Goal: Task Accomplishment & Management: Complete application form

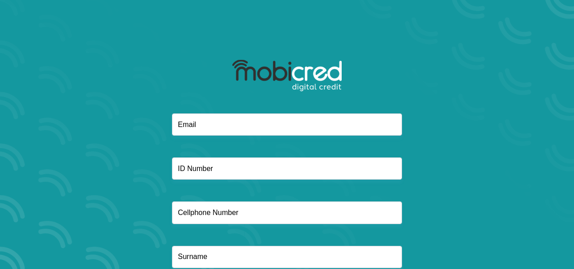
click at [218, 121] on input "email" at bounding box center [287, 124] width 230 height 22
type input "[EMAIL_ADDRESS][DOMAIN_NAME]"
type input "0711477996"
type input "Valentine"
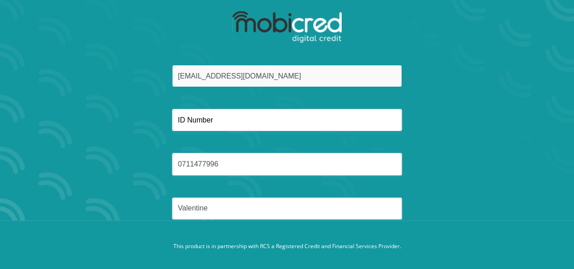
scroll to position [62, 0]
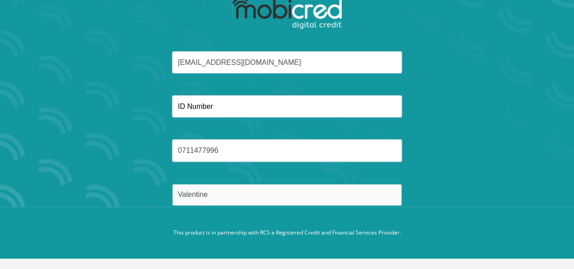
click at [254, 185] on input "Valentine" at bounding box center [287, 195] width 230 height 22
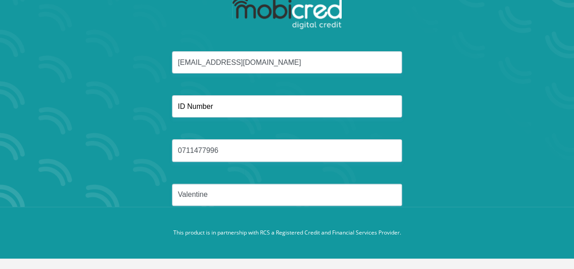
click at [324, 208] on footer "This product is in partnership with RCS a Registered Credit and Financial Servi…" at bounding box center [287, 233] width 574 height 52
click at [436, 231] on footer "This product is in partnership with RCS a Registered Credit and Financial Servi…" at bounding box center [287, 233] width 574 height 52
click at [436, 231] on p "This product is in partnership with RCS a Registered Credit and Financial Servi…" at bounding box center [287, 233] width 504 height 8
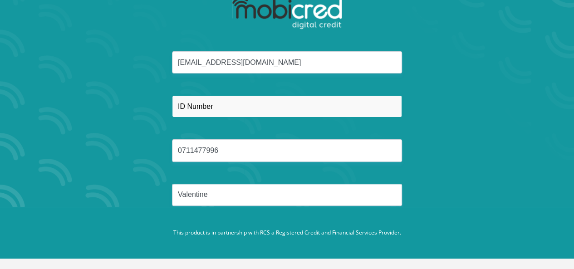
click at [267, 98] on input "text" at bounding box center [287, 106] width 230 height 22
type input "1312245255366345"
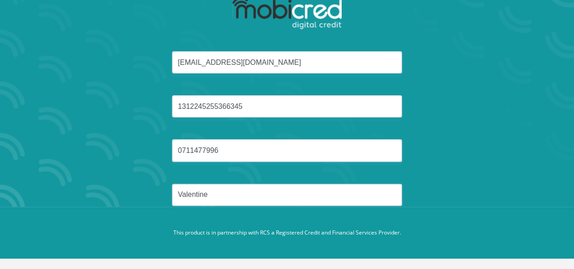
click at [505, 171] on div "noahntoto1@gmail.com 1312245255366345 0711477996 Valentine" at bounding box center [287, 139] width 487 height 177
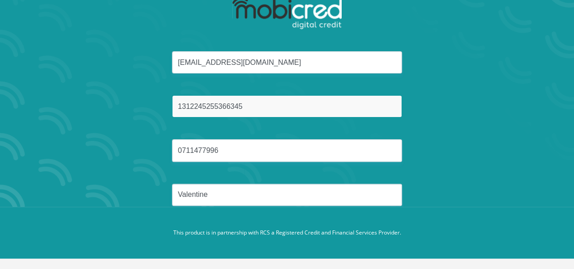
drag, startPoint x: 303, startPoint y: 99, endPoint x: 133, endPoint y: 97, distance: 169.7
click at [133, 97] on div "noahntoto1@gmail.com 1312245255366345 0711477996 Valentine" at bounding box center [287, 139] width 487 height 177
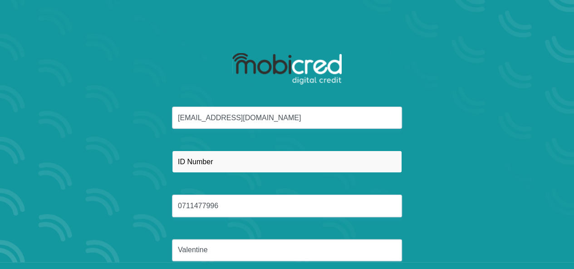
scroll to position [0, 0]
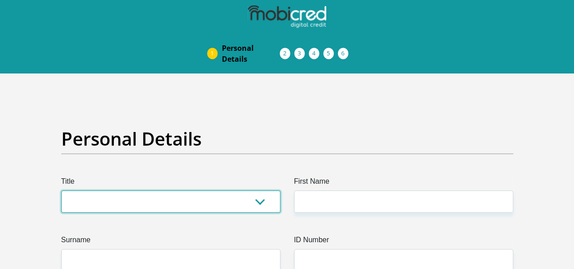
click at [188, 191] on select "Mr Ms Mrs Dr [PERSON_NAME]" at bounding box center [170, 202] width 219 height 22
select select "Mr"
click at [61, 191] on select "Mr Ms Mrs Dr [PERSON_NAME]" at bounding box center [170, 202] width 219 height 22
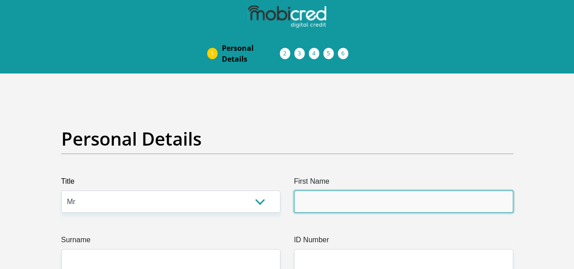
click at [311, 191] on input "First Name" at bounding box center [403, 202] width 219 height 22
type input "[PERSON_NAME]"
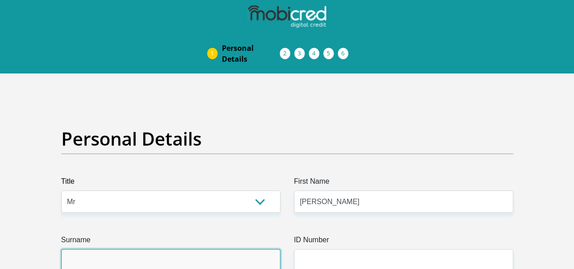
type input "Valentine"
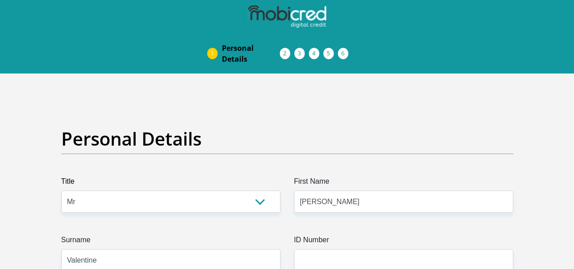
type input "0711477996"
select select "ZAF"
type input "28 Marry str"
type input "[GEOGRAPHIC_DATA]"
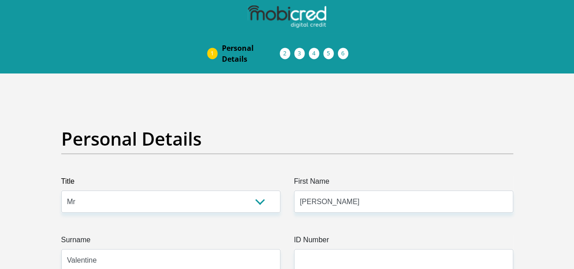
type input "MBOMBELA"
type input "1200"
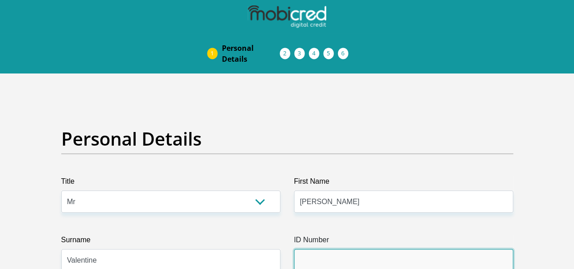
click at [329, 249] on input "ID Number" at bounding box center [403, 260] width 219 height 22
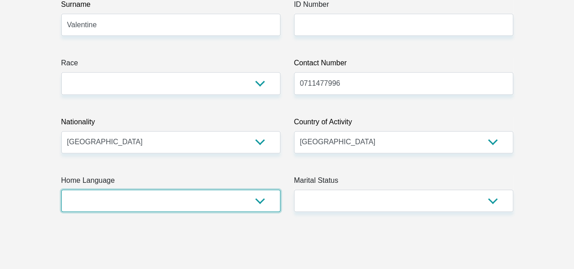
click at [207, 190] on select "Afrikaans English Sepedi South Ndebele Southern Sotho Swati Tsonga Tswana Venda…" at bounding box center [170, 201] width 219 height 22
select select "eng"
click at [61, 190] on select "Afrikaans English Sepedi South Ndebele Southern Sotho Swati Tsonga Tswana Venda…" at bounding box center [170, 201] width 219 height 22
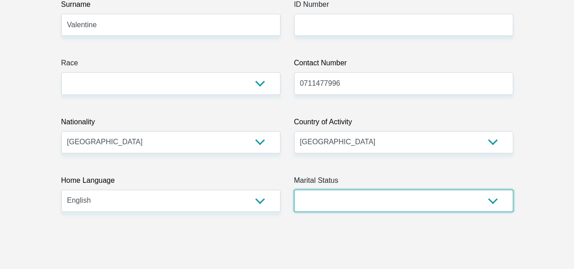
click at [342, 190] on select "Married ANC Single Divorced Widowed Married COP or Customary Law" at bounding box center [403, 201] width 219 height 22
select select "2"
click at [294, 190] on select "Married ANC Single Divorced Widowed Married COP or Customary Law" at bounding box center [403, 201] width 219 height 22
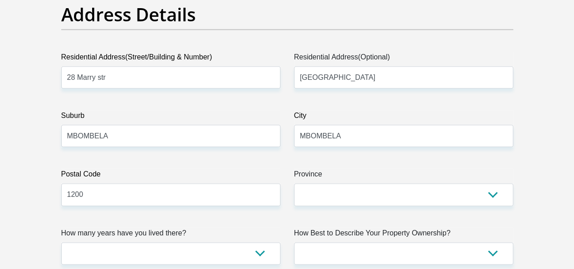
scroll to position [591, 0]
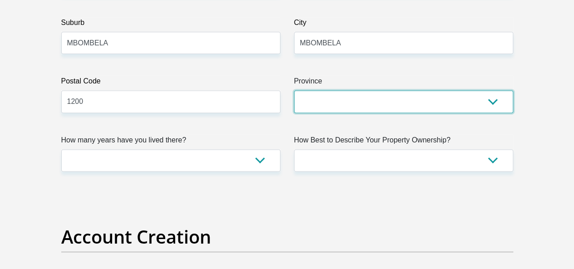
click at [480, 90] on select "Eastern Cape Free State [GEOGRAPHIC_DATA] [GEOGRAPHIC_DATA][DATE] [GEOGRAPHIC_D…" at bounding box center [403, 101] width 219 height 22
select select "[GEOGRAPHIC_DATA]"
click at [294, 90] on select "Eastern Cape Free State [GEOGRAPHIC_DATA] [GEOGRAPHIC_DATA][DATE] [GEOGRAPHIC_D…" at bounding box center [403, 101] width 219 height 22
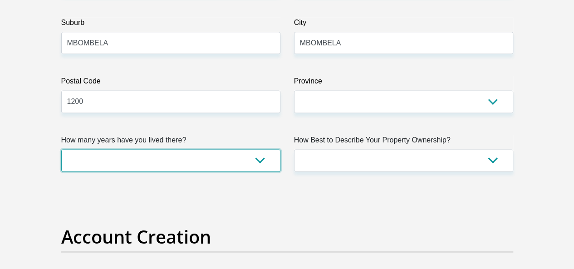
click at [172, 149] on select "less than 1 year 1-3 years 3-5 years 5+ years" at bounding box center [170, 160] width 219 height 22
select select "5"
click at [61, 149] on select "less than 1 year 1-3 years 3-5 years 5+ years" at bounding box center [170, 160] width 219 height 22
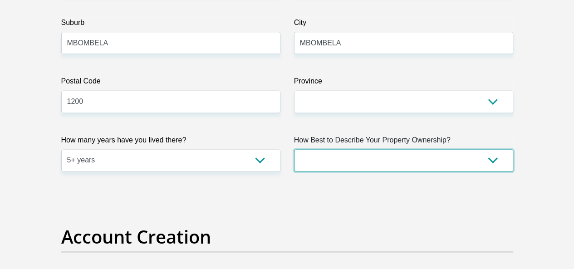
click at [336, 149] on select "Owned Rented Family Owned Company Dwelling" at bounding box center [403, 160] width 219 height 22
click at [294, 149] on select "Owned Rented Family Owned Company Dwelling" at bounding box center [403, 160] width 219 height 22
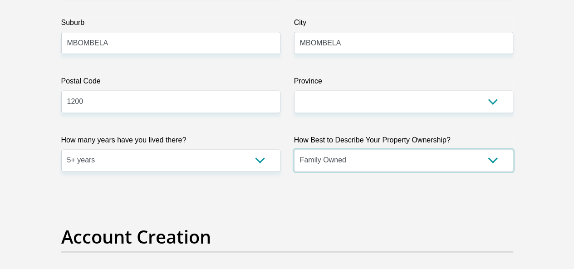
click at [355, 149] on select "Owned Rented Family Owned Company Dwelling" at bounding box center [403, 160] width 219 height 22
select select "Company Dwelling"
click at [294, 149] on select "Owned Rented Family Owned Company Dwelling" at bounding box center [403, 160] width 219 height 22
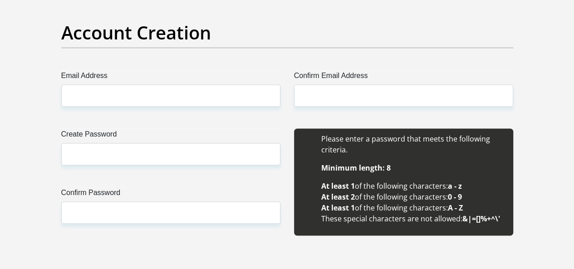
scroll to position [788, 0]
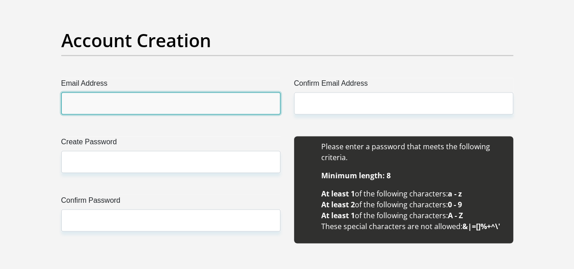
click at [222, 92] on input "Email Address" at bounding box center [170, 103] width 219 height 22
type input "[EMAIL_ADDRESS][DOMAIN_NAME]"
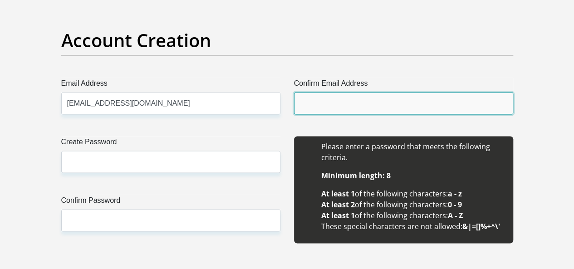
type input "[EMAIL_ADDRESS][DOMAIN_NAME]"
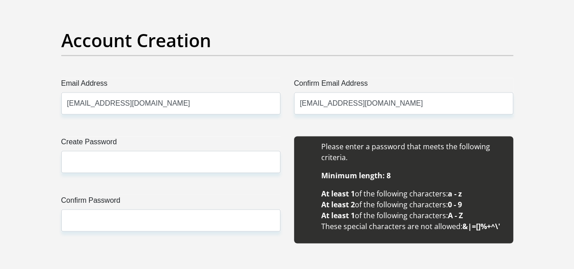
type input "[PERSON_NAME]"
type input "Valentine"
type input "0711477996"
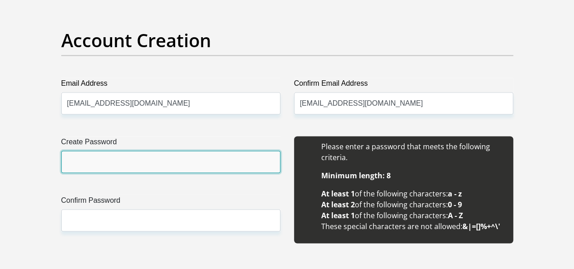
click at [188, 151] on input "Create Password" at bounding box center [170, 162] width 219 height 22
type input "SouthAfrica179"
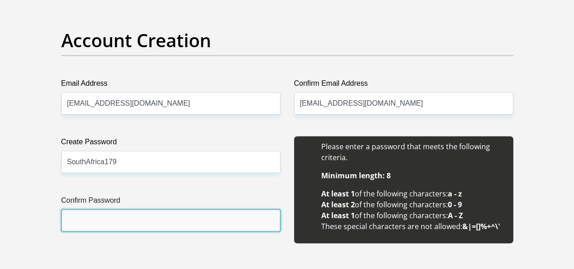
click at [154, 209] on input "Confirm Password" at bounding box center [170, 220] width 219 height 22
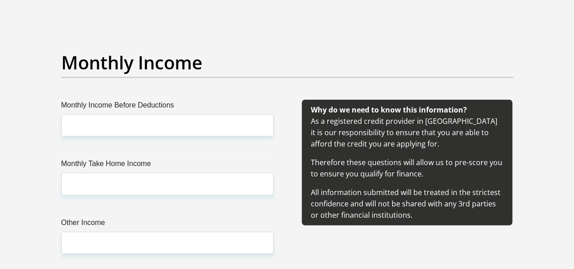
scroll to position [1059, 0]
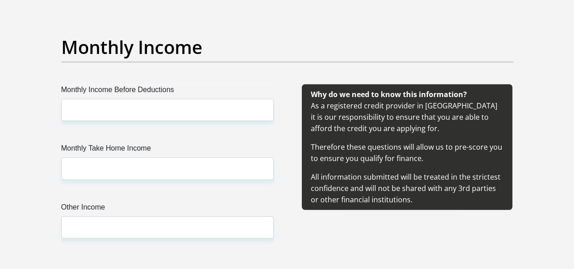
type input "SouthAfrica179"
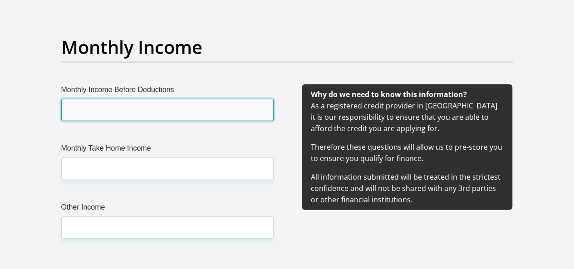
click at [210, 99] on input "Monthly Income Before Deductions" at bounding box center [167, 110] width 212 height 22
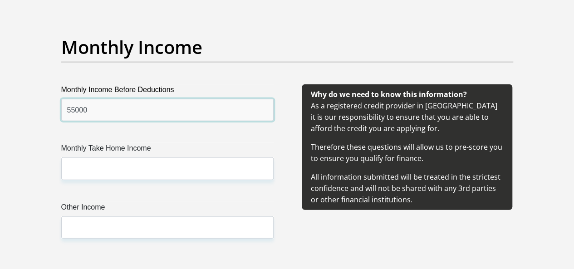
type input "55000"
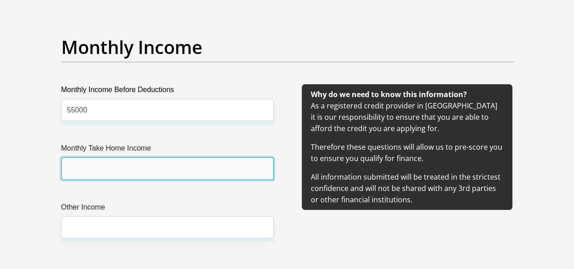
click at [206, 157] on input "Monthly Take Home Income" at bounding box center [167, 168] width 212 height 22
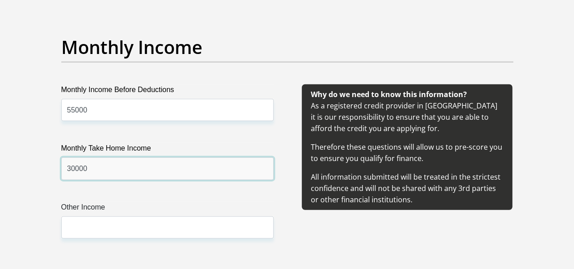
type input "30000"
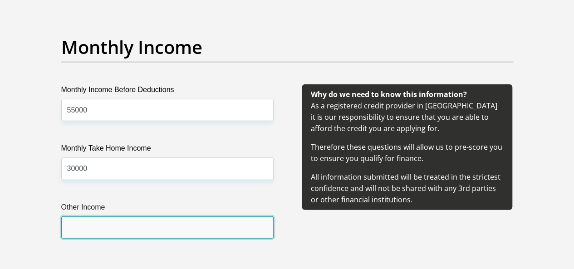
click at [173, 216] on input "Other Income" at bounding box center [167, 227] width 212 height 22
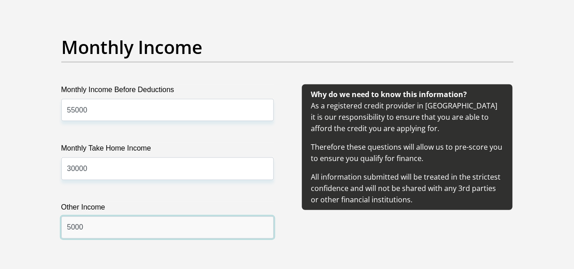
scroll to position [1295, 0]
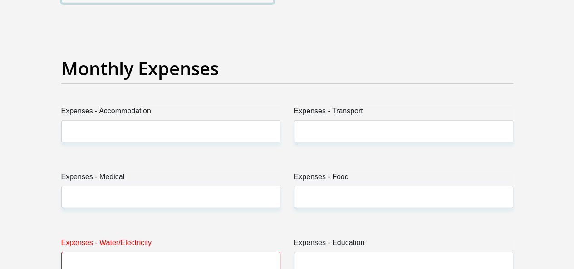
type input "5000"
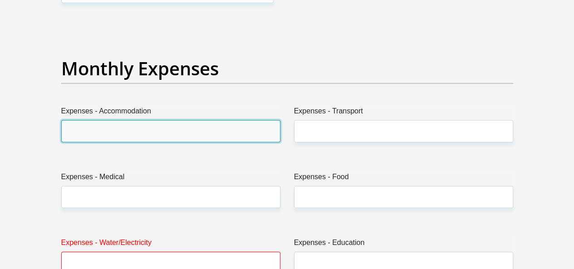
click at [167, 120] on input "Expenses - Accommodation" at bounding box center [170, 131] width 219 height 22
type input "10500"
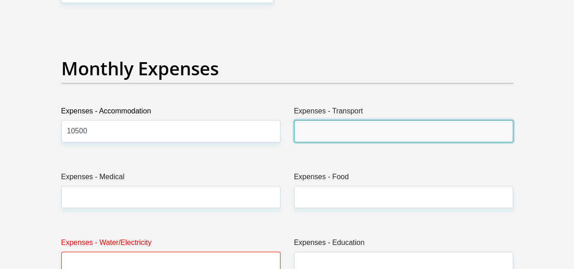
click at [320, 120] on input "Expenses - Transport" at bounding box center [403, 131] width 219 height 22
type input "2000"
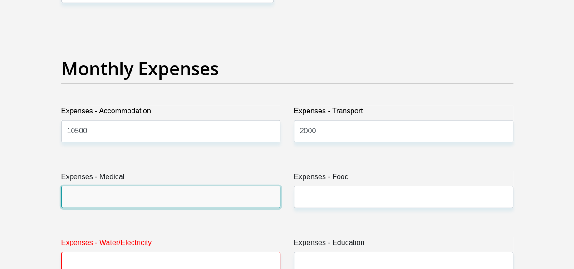
click at [229, 186] on input "Expenses - Medical" at bounding box center [170, 197] width 219 height 22
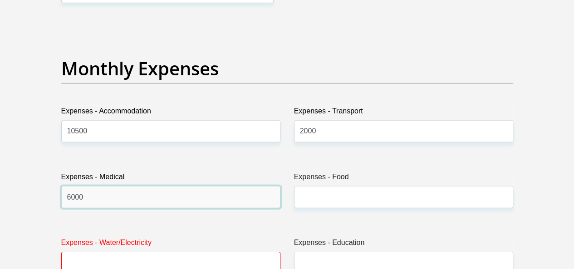
type input "6000"
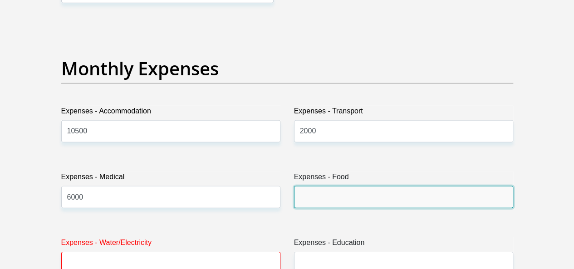
click at [354, 186] on input "Expenses - Food" at bounding box center [403, 197] width 219 height 22
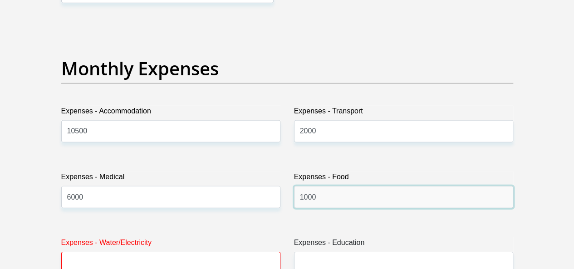
type input "1000"
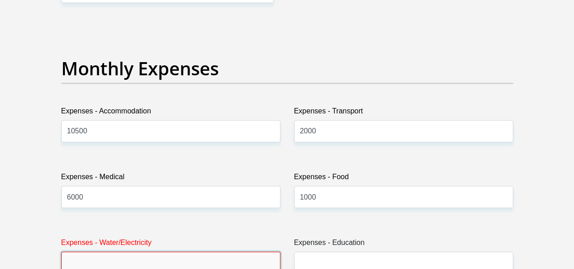
click at [168, 252] on input "Expenses - Water/Electricity" at bounding box center [170, 263] width 219 height 22
click at [241, 252] on input "Expenses - Water/Electricity" at bounding box center [170, 263] width 219 height 22
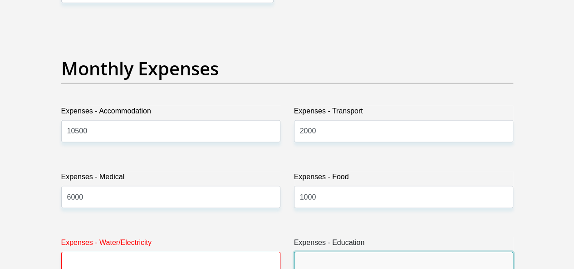
click at [307, 252] on input "Expenses - Education" at bounding box center [403, 263] width 219 height 22
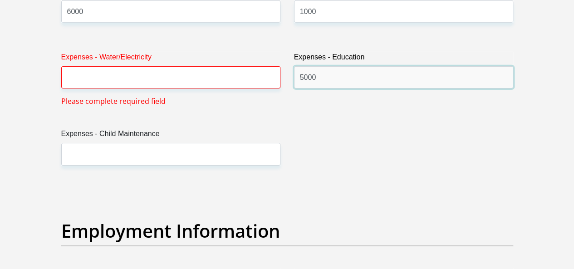
scroll to position [1465, 0]
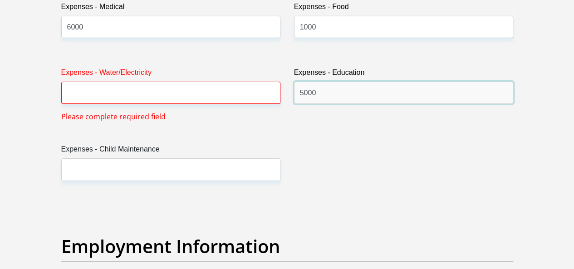
type input "5000"
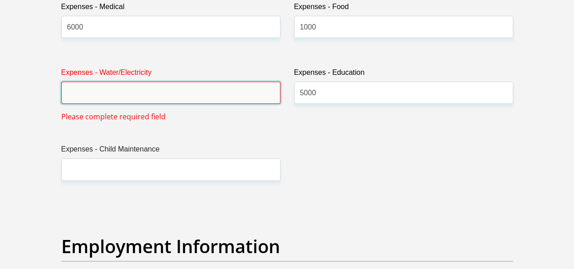
click at [132, 82] on input "Expenses - Water/Electricity" at bounding box center [170, 93] width 219 height 22
click at [145, 82] on input "Expenses - Water/Electricity" at bounding box center [170, 93] width 219 height 22
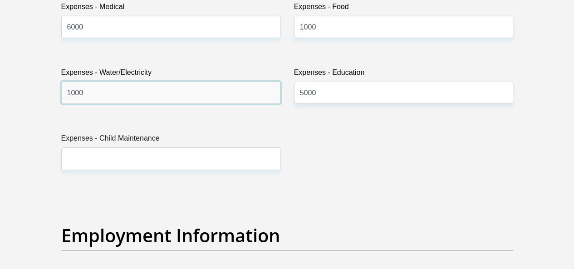
type input "1000"
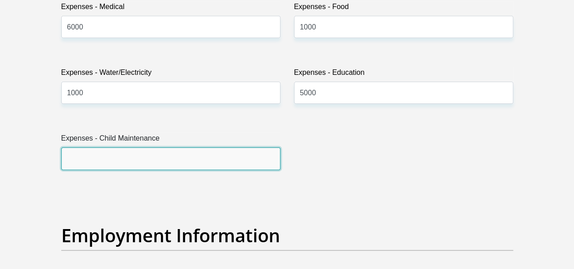
click at [132, 147] on input "Expenses - Child Maintenance" at bounding box center [170, 158] width 219 height 22
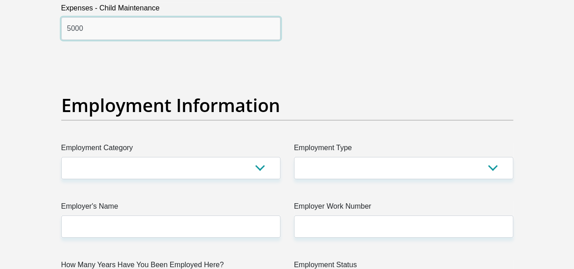
scroll to position [1630, 0]
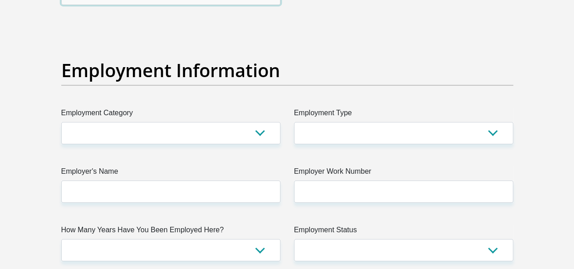
type input "5000"
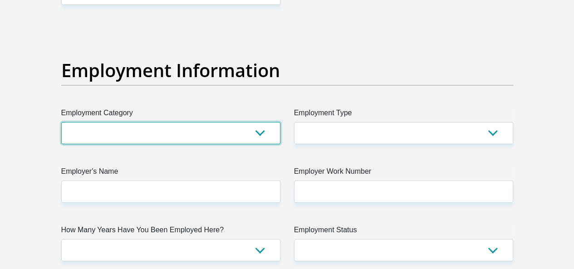
click at [230, 122] on select "AGRICULTURE ALCOHOL & TOBACCO CONSTRUCTION MATERIALS METALLURGY EQUIPMENT FOR R…" at bounding box center [170, 133] width 219 height 22
select select "14"
click at [61, 122] on select "AGRICULTURE ALCOHOL & TOBACCO CONSTRUCTION MATERIALS METALLURGY EQUIPMENT FOR R…" at bounding box center [170, 133] width 219 height 22
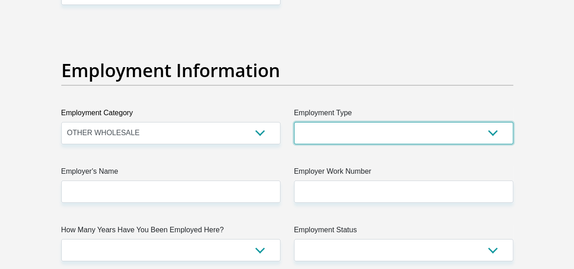
click at [374, 122] on select "College/Lecturer Craft Seller Creative Driver Executive Farmer Forces - Non Com…" at bounding box center [403, 133] width 219 height 22
select select "Driver"
click at [294, 122] on select "College/Lecturer Craft Seller Creative Driver Executive Farmer Forces - Non Com…" at bounding box center [403, 133] width 219 height 22
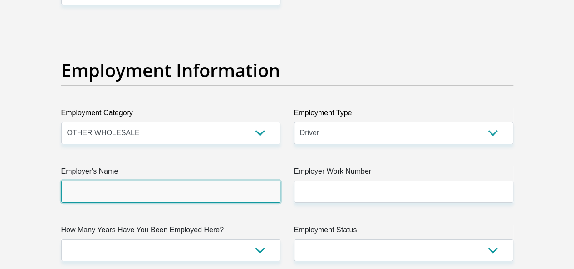
click at [245, 181] on input "Employer's Name" at bounding box center [170, 192] width 219 height 22
type input "N"
type input "Nmo"
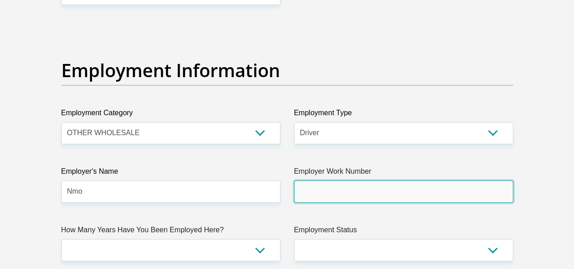
click at [377, 181] on input "Employer Work Number" at bounding box center [403, 192] width 219 height 22
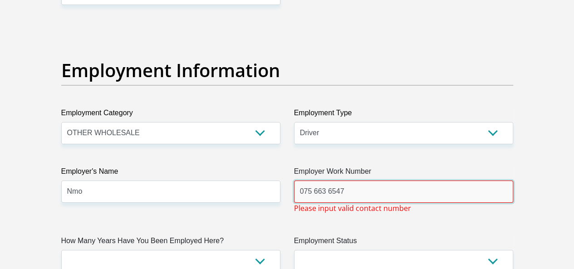
click at [327, 181] on input "075 663 6547" at bounding box center [403, 192] width 219 height 22
click at [314, 181] on input "075 6636547" at bounding box center [403, 192] width 219 height 22
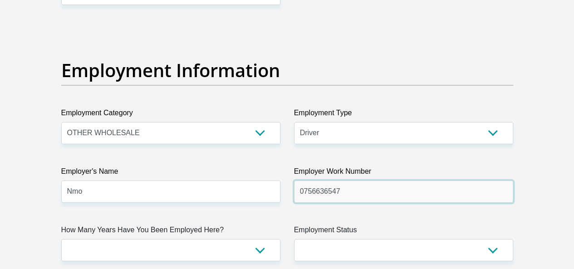
type input "0756636547"
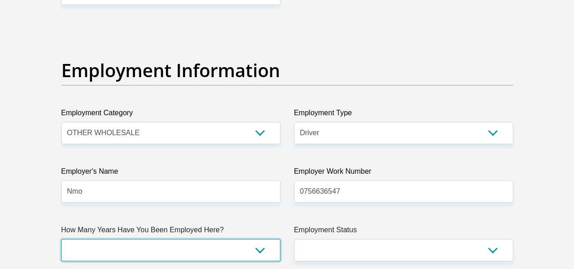
click at [246, 239] on select "less than 1 year 1-3 years 3-5 years 5+ years" at bounding box center [170, 250] width 219 height 22
select select "24"
click at [61, 239] on select "less than 1 year 1-3 years 3-5 years 5+ years" at bounding box center [170, 250] width 219 height 22
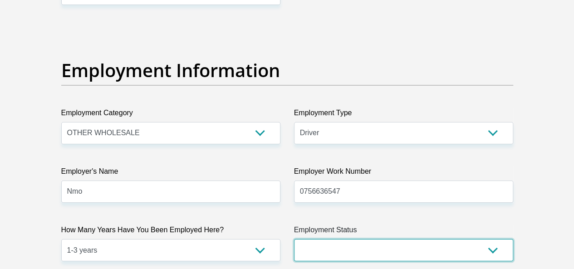
click at [349, 239] on select "Permanent/Full-time Part-time/Casual [DEMOGRAPHIC_DATA] Worker Self-Employed Ho…" at bounding box center [403, 250] width 219 height 22
select select "6"
click at [294, 239] on select "Permanent/Full-time Part-time/Casual [DEMOGRAPHIC_DATA] Worker Self-Employed Ho…" at bounding box center [403, 250] width 219 height 22
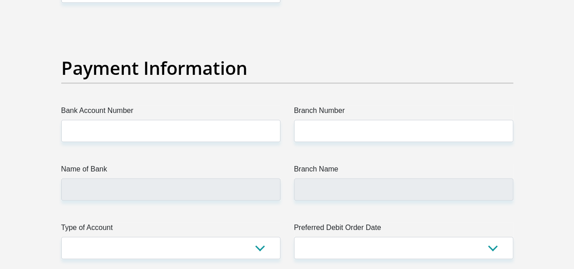
scroll to position [2094, 0]
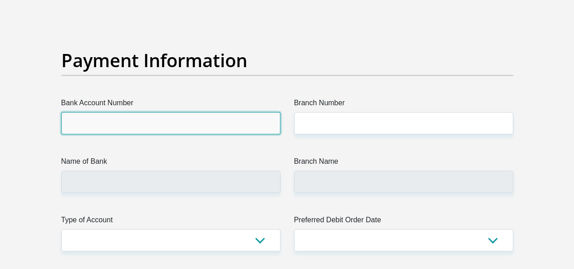
click at [193, 112] on input "Bank Account Number" at bounding box center [170, 123] width 219 height 22
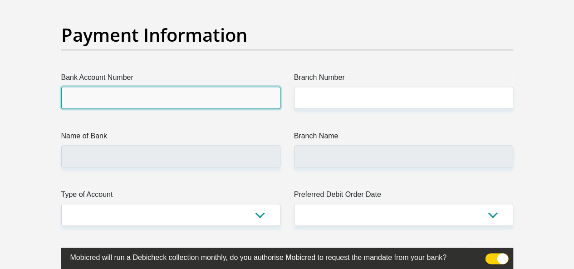
scroll to position [2097, 0]
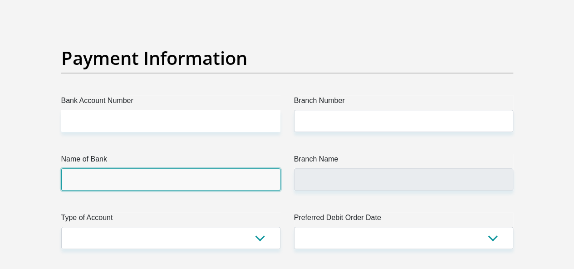
click at [230, 168] on input "Name of Bank" at bounding box center [170, 179] width 219 height 22
drag, startPoint x: 233, startPoint y: 141, endPoint x: 241, endPoint y: 143, distance: 8.4
click at [238, 168] on input "Name of Bank" at bounding box center [170, 179] width 219 height 22
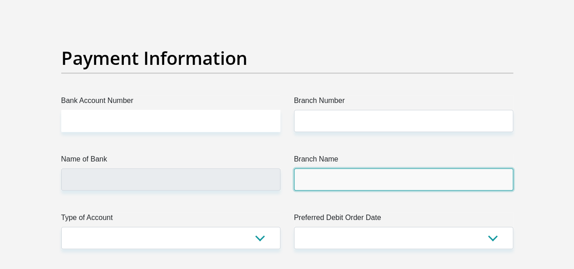
click at [331, 168] on input "Branch Name" at bounding box center [403, 179] width 219 height 22
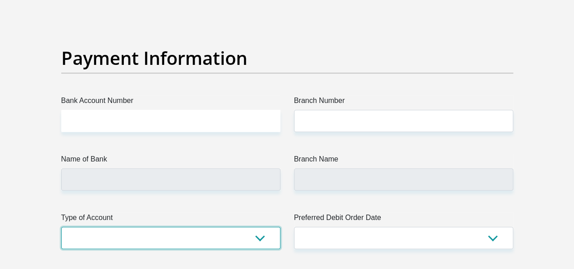
click at [262, 227] on select "Cheque Savings" at bounding box center [170, 238] width 219 height 22
select select "CUR"
click at [61, 227] on select "Cheque Savings" at bounding box center [170, 238] width 219 height 22
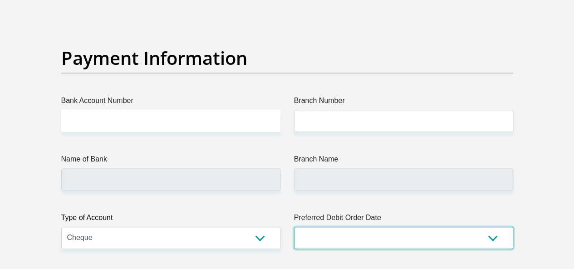
click at [357, 227] on select "1st 2nd 3rd 4th 5th 7th 18th 19th 20th 21st 22nd 23rd 24th 25th 26th 27th 28th …" at bounding box center [403, 238] width 219 height 22
select select "22"
click at [294, 227] on select "1st 2nd 3rd 4th 5th 7th 18th 19th 20th 21st 22nd 23rd 24th 25th 26th 27th 28th …" at bounding box center [403, 238] width 219 height 22
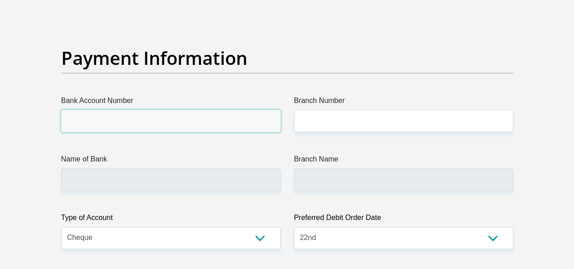
click at [199, 110] on input "Bank Account Number" at bounding box center [170, 121] width 219 height 22
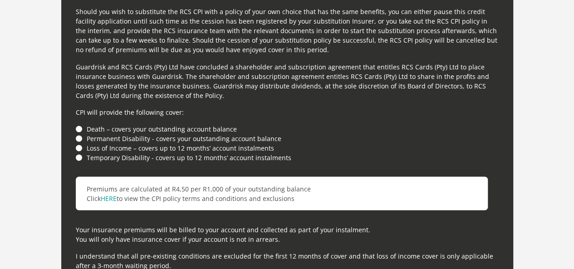
scroll to position [2511, 0]
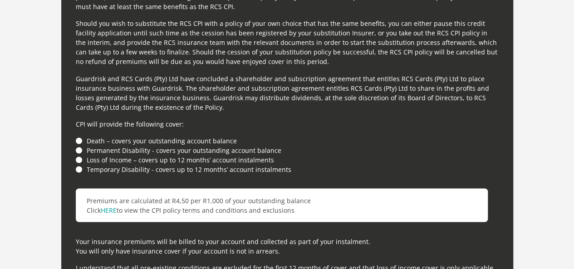
click at [81, 136] on li "Death – covers your outstanding account balance" at bounding box center [287, 141] width 423 height 10
click at [78, 136] on li "Death – covers your outstanding account balance" at bounding box center [287, 141] width 423 height 10
click at [82, 155] on li "Loss of Income – covers up to 12 months’ account instalments" at bounding box center [287, 160] width 423 height 10
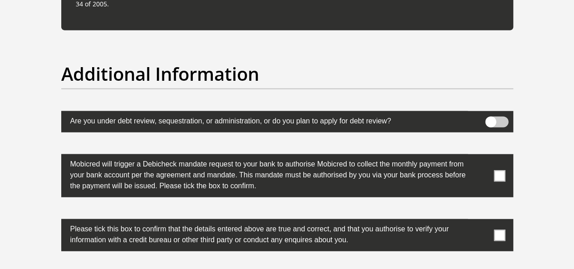
scroll to position [2843, 0]
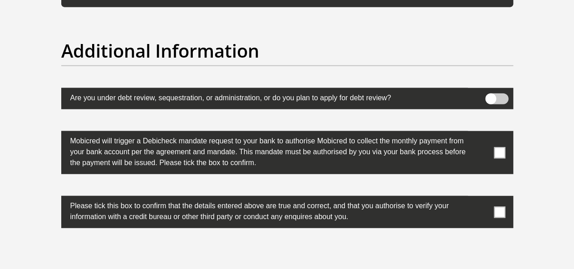
click at [495, 93] on span at bounding box center [496, 98] width 23 height 11
click at [490, 96] on input "checkbox" at bounding box center [490, 96] width 0 height 0
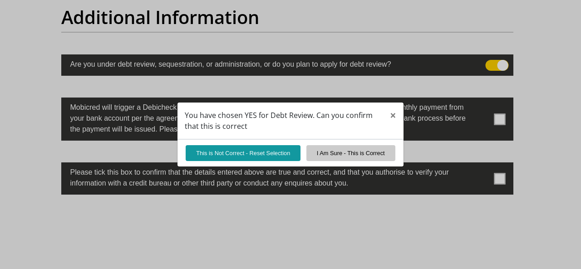
click at [498, 123] on div "You have chosen YES for Debt Review. Can you confirm that this is correct × Thi…" at bounding box center [290, 134] width 581 height 269
click at [324, 158] on button "I Am Sure - This is Correct" at bounding box center [350, 153] width 89 height 16
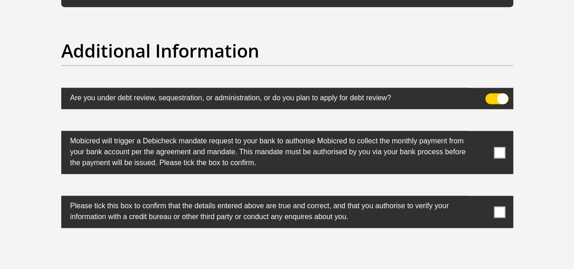
click at [500, 147] on span at bounding box center [499, 152] width 11 height 11
click at [481, 133] on input "checkbox" at bounding box center [481, 133] width 0 height 0
click at [498, 206] on span at bounding box center [499, 211] width 11 height 11
click at [481, 198] on input "checkbox" at bounding box center [481, 198] width 0 height 0
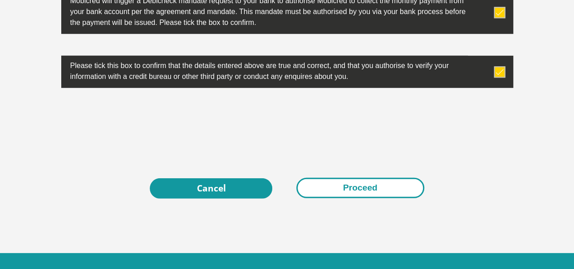
click at [374, 178] on button "Proceed" at bounding box center [360, 188] width 128 height 20
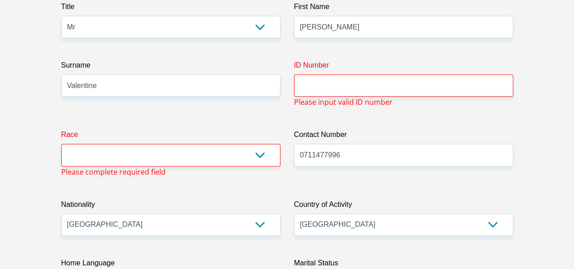
scroll to position [171, 0]
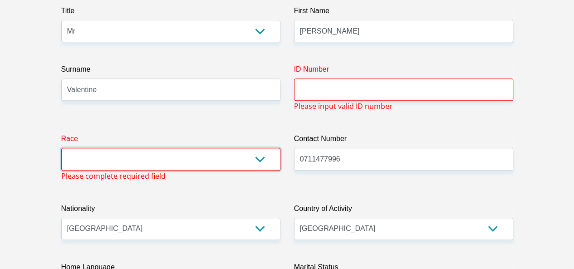
click at [232, 148] on select "Black Coloured Indian White Other" at bounding box center [170, 159] width 219 height 22
select select "1"
click at [61, 148] on select "Black Coloured Indian White Other" at bounding box center [170, 159] width 219 height 22
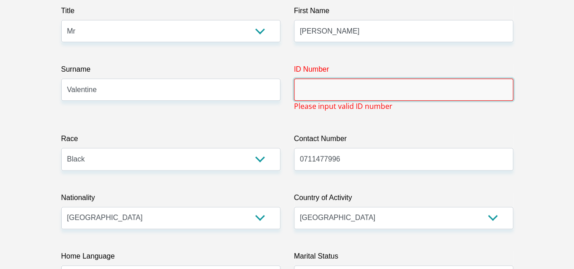
click at [345, 78] on input "ID Number" at bounding box center [403, 89] width 219 height 22
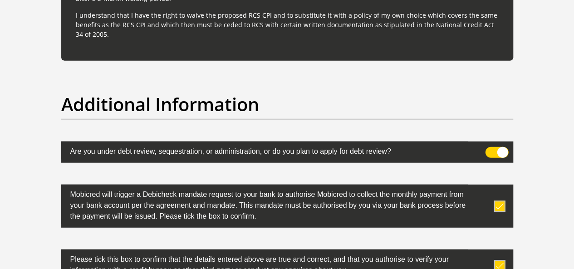
scroll to position [3005, 0]
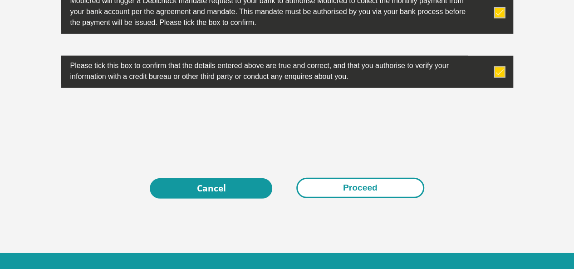
click at [320, 178] on button "Proceed" at bounding box center [360, 188] width 128 height 20
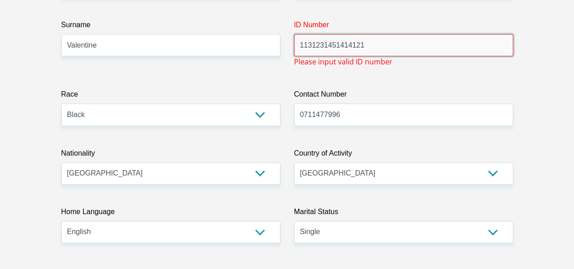
type input "11312314514141211"
